Goal: Task Accomplishment & Management: Manage account settings

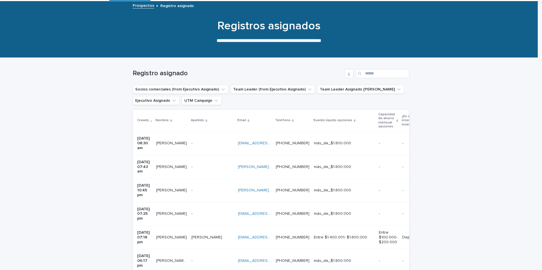
scroll to position [49, 0]
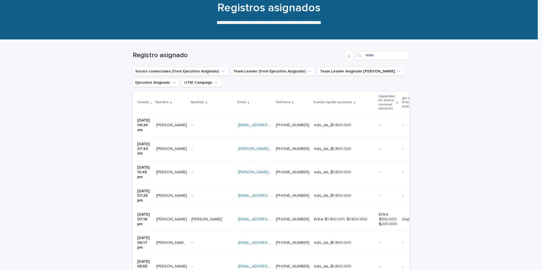
click at [237, 128] on td "ramonsarachaga@gmail.com ramonsarachaga@gmail.com" at bounding box center [255, 125] width 38 height 23
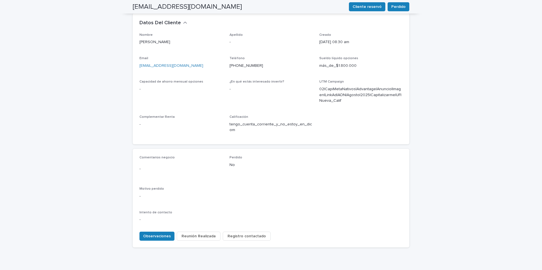
scroll to position [176, 0]
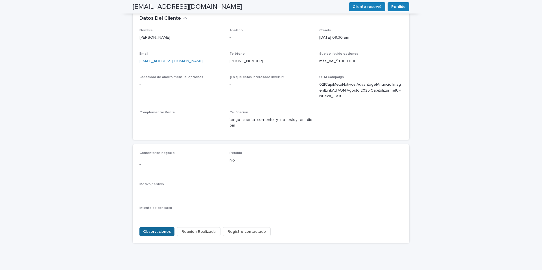
click at [162, 229] on span "Observaciones" at bounding box center [157, 232] width 28 height 6
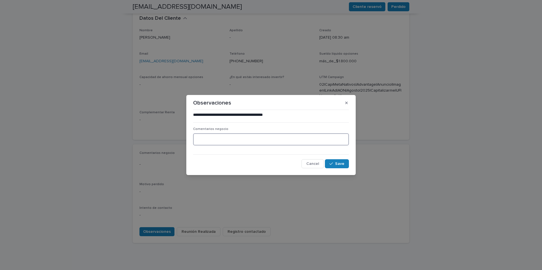
click at [208, 141] on textarea at bounding box center [271, 139] width 156 height 12
type textarea "**********"
click at [342, 163] on span "Save" at bounding box center [339, 164] width 9 height 4
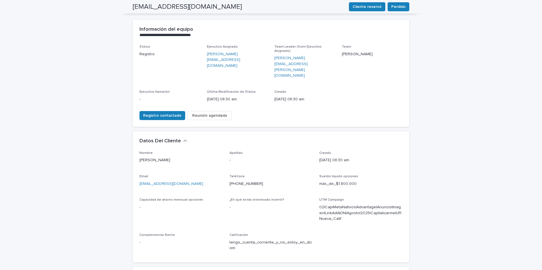
scroll to position [0, 0]
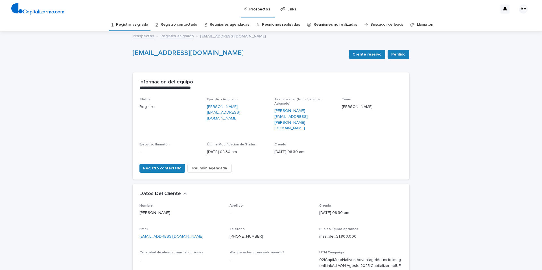
click at [145, 24] on link "Registro asignado" at bounding box center [132, 24] width 32 height 13
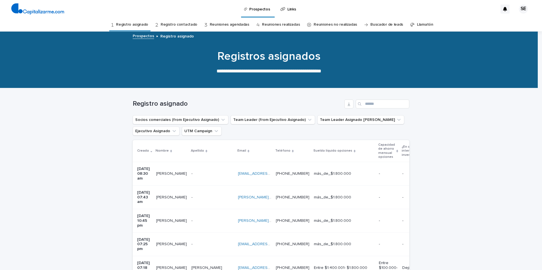
click at [209, 195] on p at bounding box center [212, 197] width 42 height 5
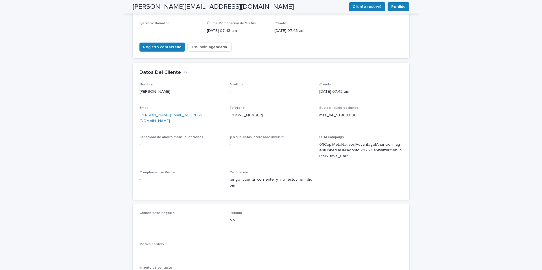
scroll to position [128, 0]
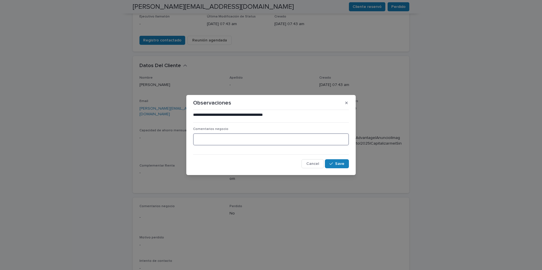
click at [209, 143] on textarea at bounding box center [271, 139] width 156 height 12
type textarea "**********"
click at [337, 163] on span "Save" at bounding box center [339, 164] width 9 height 4
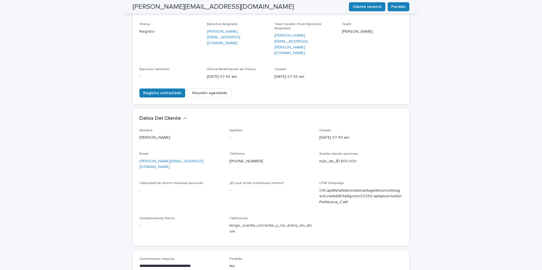
scroll to position [72, 0]
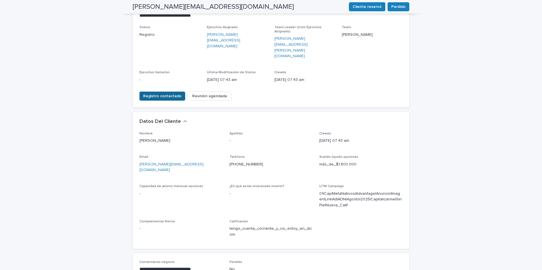
click at [167, 93] on span "Registro contactado" at bounding box center [162, 96] width 38 height 6
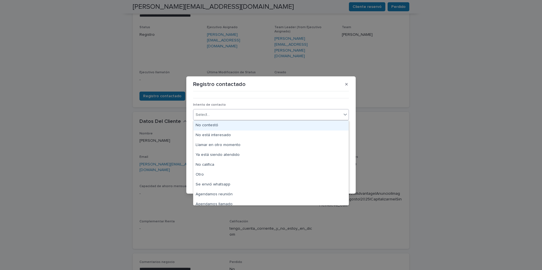
click at [343, 114] on icon at bounding box center [344, 115] width 3 height 2
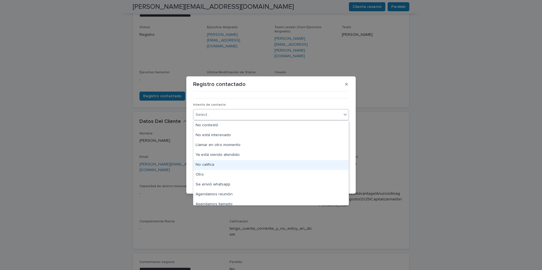
click at [212, 164] on div "No califica" at bounding box center [270, 165] width 155 height 10
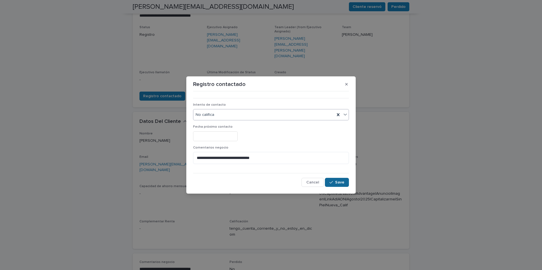
click at [341, 183] on span "Save" at bounding box center [339, 183] width 9 height 4
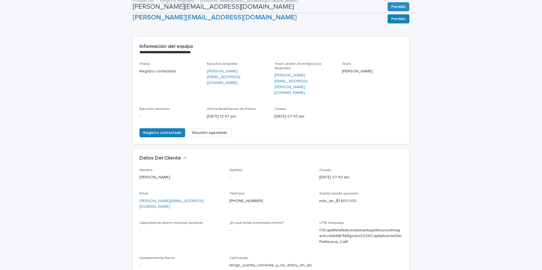
scroll to position [5, 0]
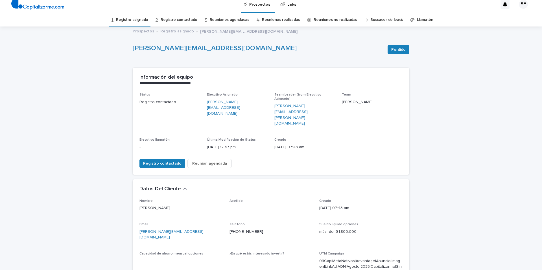
click at [146, 19] on link "Registro asignado" at bounding box center [132, 19] width 32 height 13
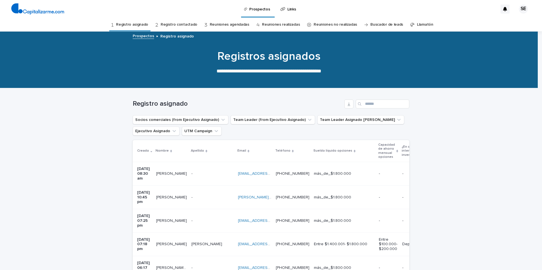
click at [207, 195] on p at bounding box center [212, 197] width 42 height 5
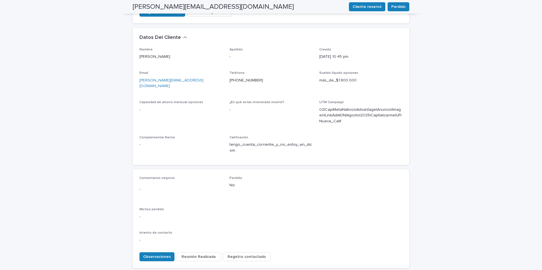
scroll to position [163, 0]
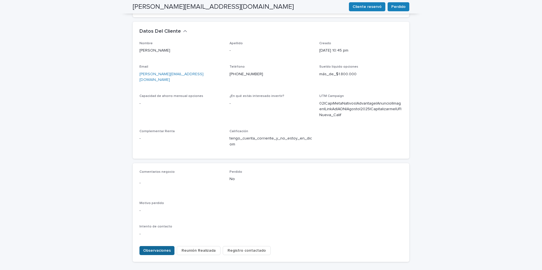
click at [162, 248] on span "Observaciones" at bounding box center [157, 251] width 28 height 6
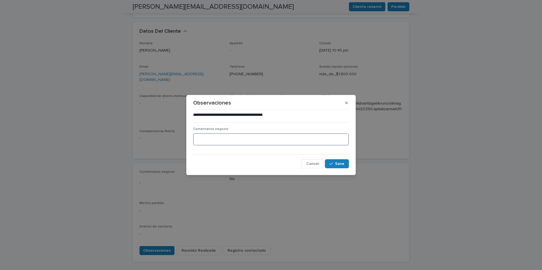
click at [209, 139] on textarea at bounding box center [271, 139] width 156 height 12
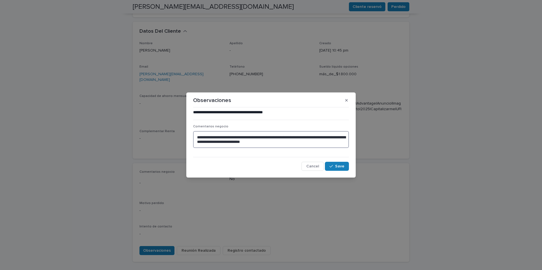
click at [277, 142] on textarea "**********" at bounding box center [271, 139] width 156 height 17
click at [297, 141] on textarea "**********" at bounding box center [271, 139] width 156 height 17
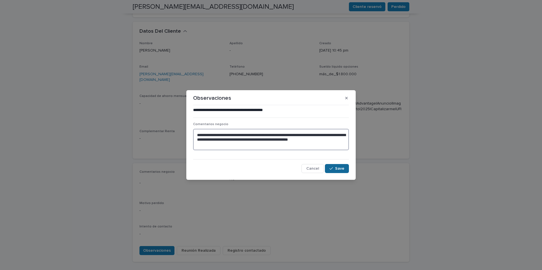
type textarea "**********"
click at [338, 169] on span "Save" at bounding box center [339, 169] width 9 height 4
click at [343, 168] on span "Save" at bounding box center [339, 169] width 9 height 4
click at [424, 117] on div "**********" at bounding box center [271, 135] width 542 height 270
click at [347, 99] on icon "button" at bounding box center [346, 98] width 3 height 4
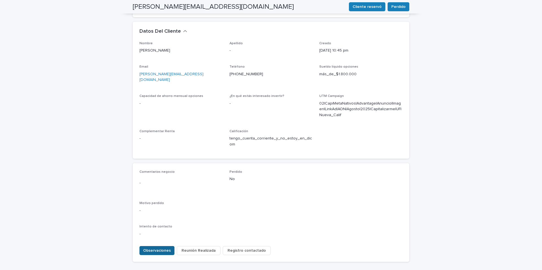
click at [162, 248] on span "Observaciones" at bounding box center [157, 251] width 28 height 6
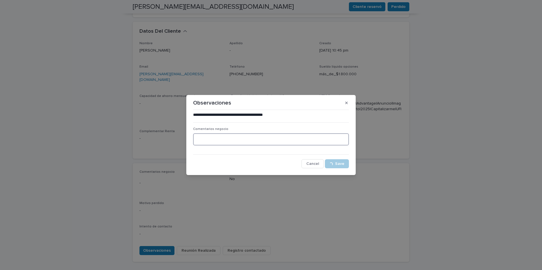
click at [211, 139] on textarea at bounding box center [271, 139] width 156 height 12
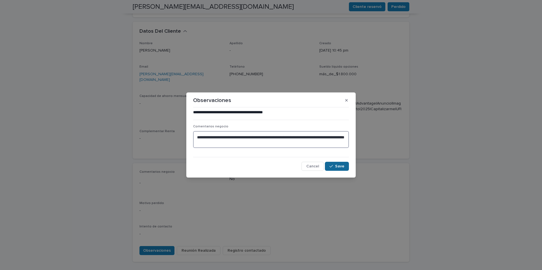
type textarea "**********"
click at [338, 167] on span "Save" at bounding box center [339, 167] width 9 height 4
click at [339, 167] on span "Save" at bounding box center [339, 167] width 9 height 4
click at [339, 168] on span "Save" at bounding box center [339, 167] width 9 height 4
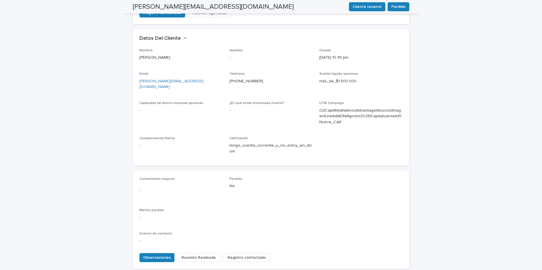
scroll to position [156, 0]
click at [165, 255] on span "Observaciones" at bounding box center [157, 258] width 28 height 6
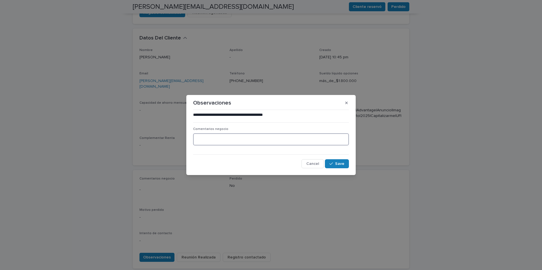
click at [215, 137] on textarea at bounding box center [271, 139] width 156 height 12
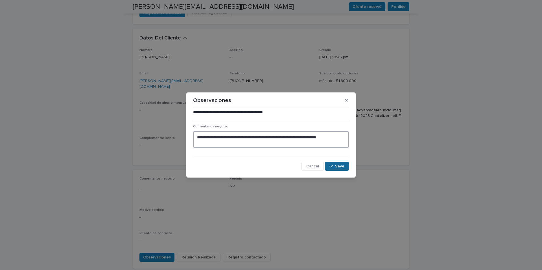
type textarea "**********"
click at [339, 165] on span "Save" at bounding box center [339, 167] width 9 height 4
click at [346, 100] on icon "button" at bounding box center [346, 100] width 3 height 3
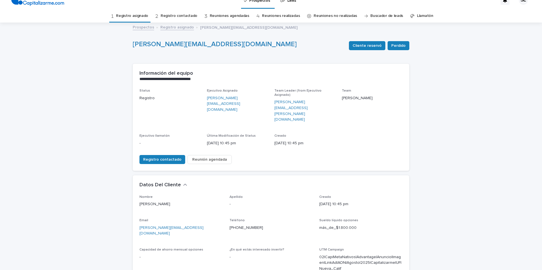
scroll to position [5, 0]
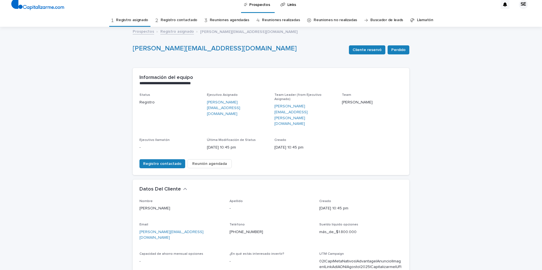
drag, startPoint x: 542, startPoint y: 25, endPoint x: 542, endPoint y: 11, distance: 14.1
click at [542, 11] on div "**********" at bounding box center [271, 135] width 542 height 270
click at [137, 19] on link "Registro asignado" at bounding box center [132, 20] width 32 height 13
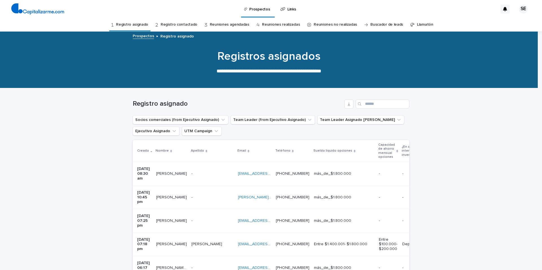
click at [209, 219] on p at bounding box center [212, 221] width 42 height 5
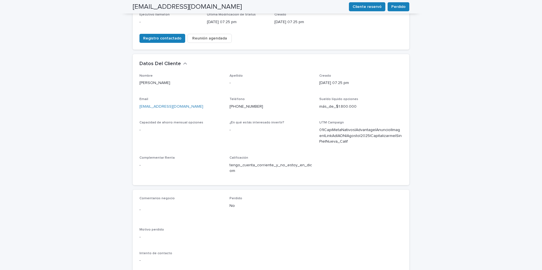
scroll to position [128, 0]
